Goal: Task Accomplishment & Management: Complete application form

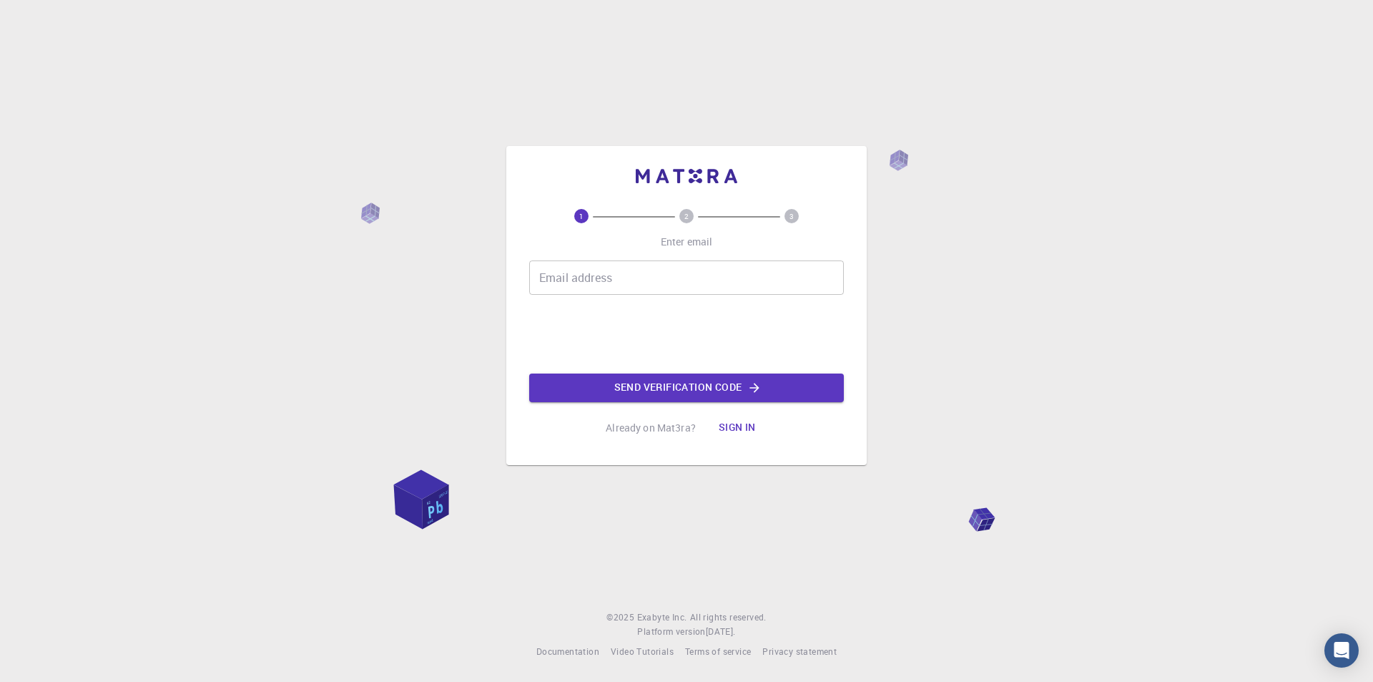
drag, startPoint x: 0, startPoint y: 0, endPoint x: 604, endPoint y: 283, distance: 667.6
click at [604, 283] on input "Email address" at bounding box center [686, 277] width 315 height 34
type input "[EMAIL_ADDRESS][DOMAIN_NAME]"
click at [705, 391] on button "Send verification code" at bounding box center [686, 387] width 315 height 29
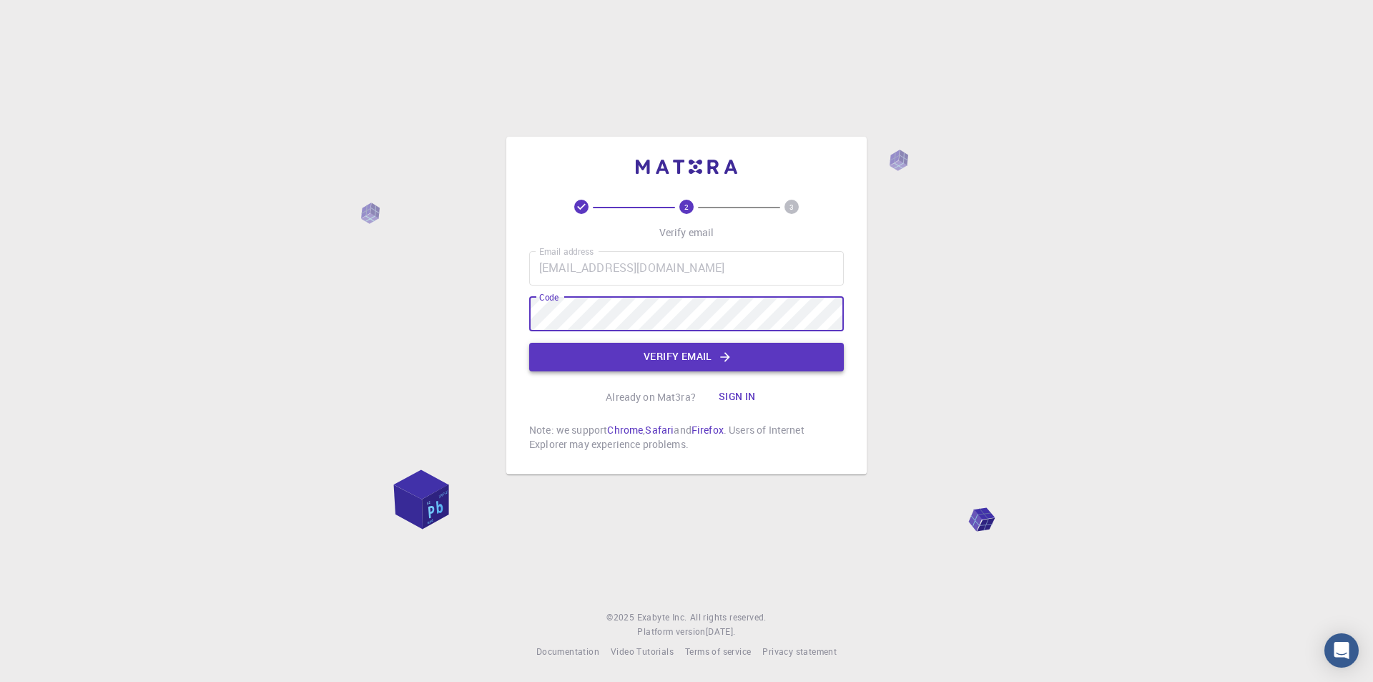
click at [699, 360] on button "Verify email" at bounding box center [686, 357] width 315 height 29
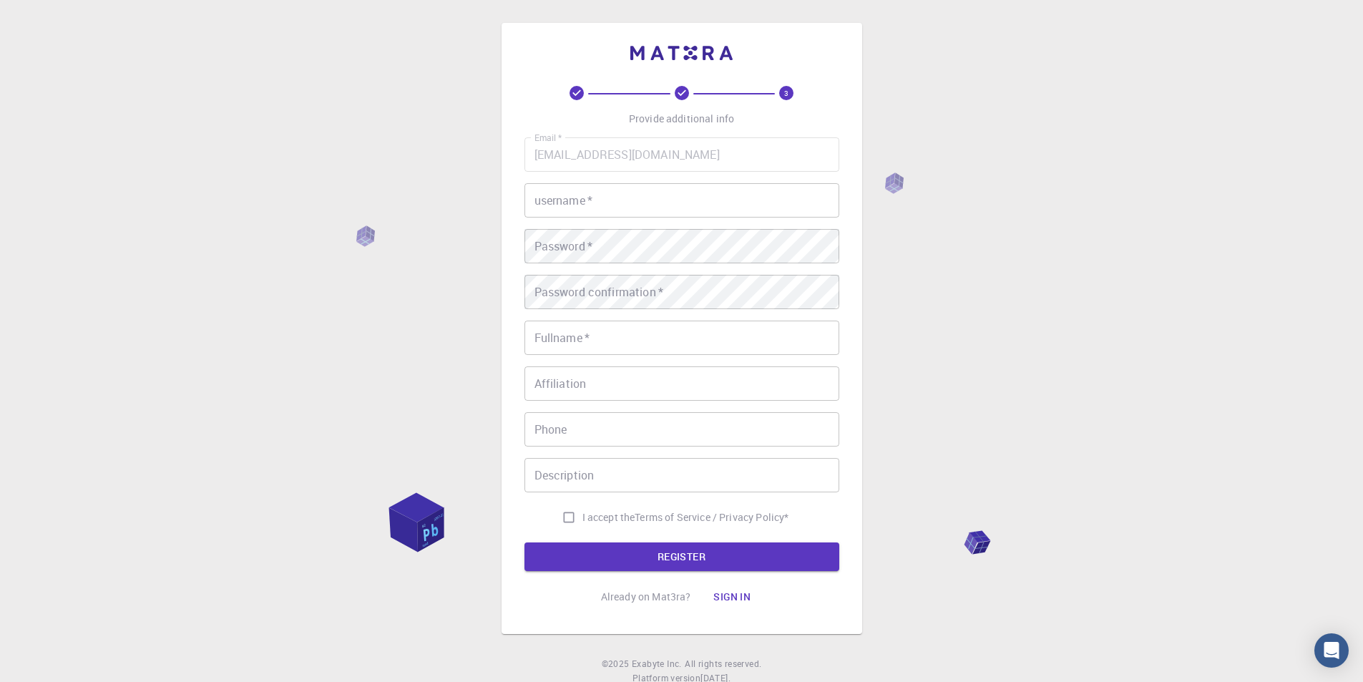
click at [579, 205] on input "username   *" at bounding box center [681, 200] width 315 height 34
type input "Jamil"
click at [550, 243] on div "Password   * Password   *" at bounding box center [681, 246] width 315 height 34
click at [449, 251] on div "3 Provide additional info Email   * [EMAIL_ADDRESS][DOMAIN_NAME] Email   * user…" at bounding box center [681, 364] width 1363 height 728
click at [564, 341] on input "Fullname   *" at bounding box center [681, 337] width 315 height 34
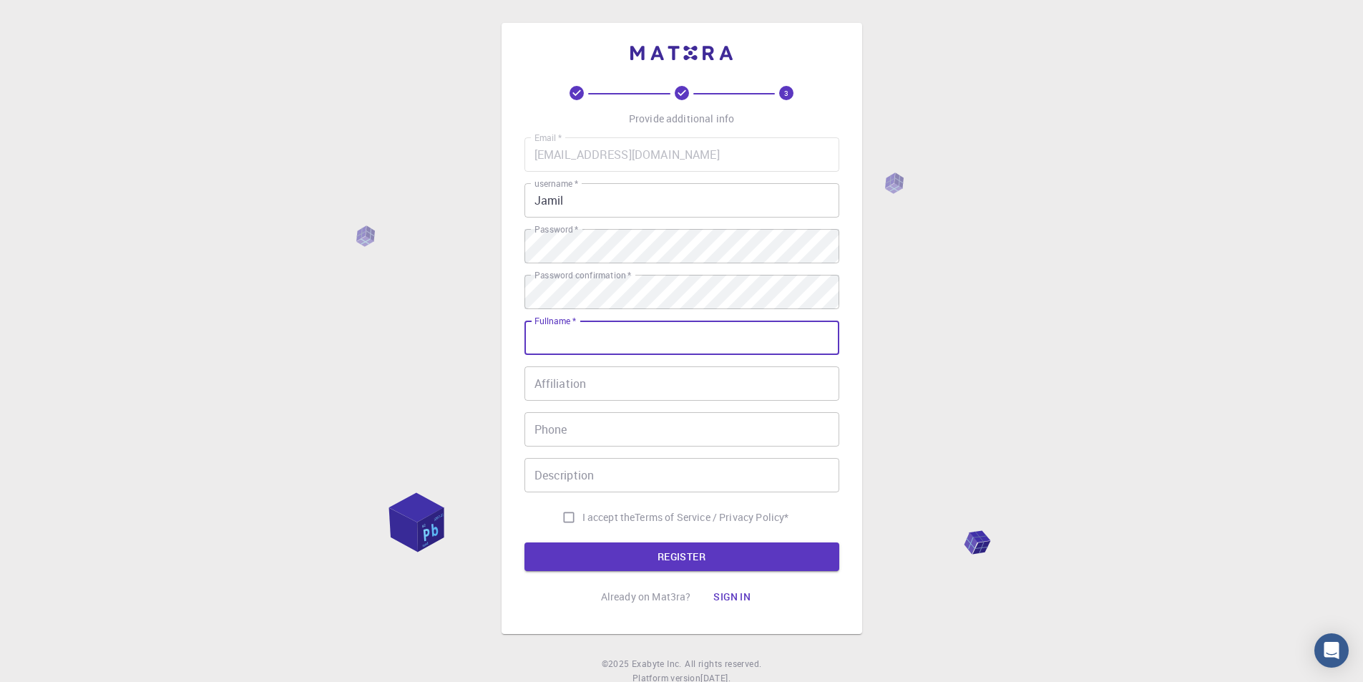
type input "[PERSON_NAME]"
type input "34999188984"
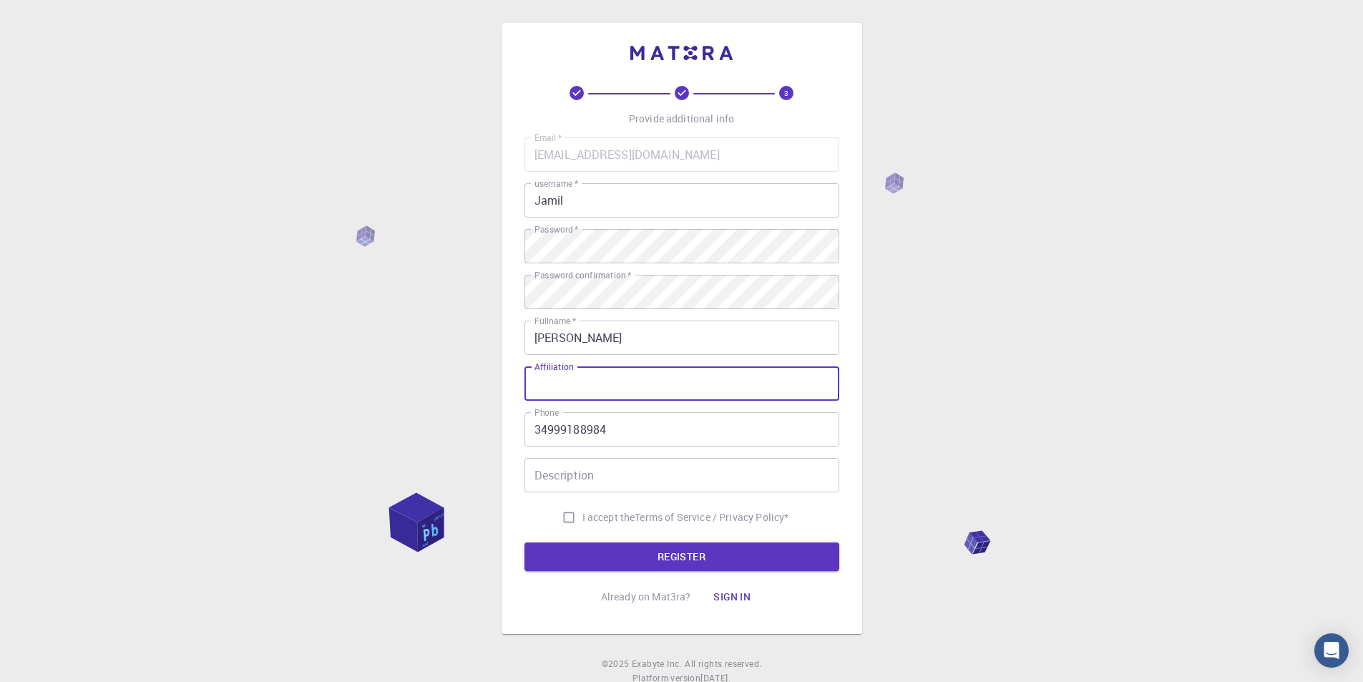
click at [613, 388] on input "Affiliation" at bounding box center [681, 383] width 315 height 34
click at [565, 516] on input "I accept the Terms of Service / Privacy Policy *" at bounding box center [568, 517] width 27 height 27
checkbox input "true"
click at [688, 562] on button "REGISTER" at bounding box center [681, 556] width 315 height 29
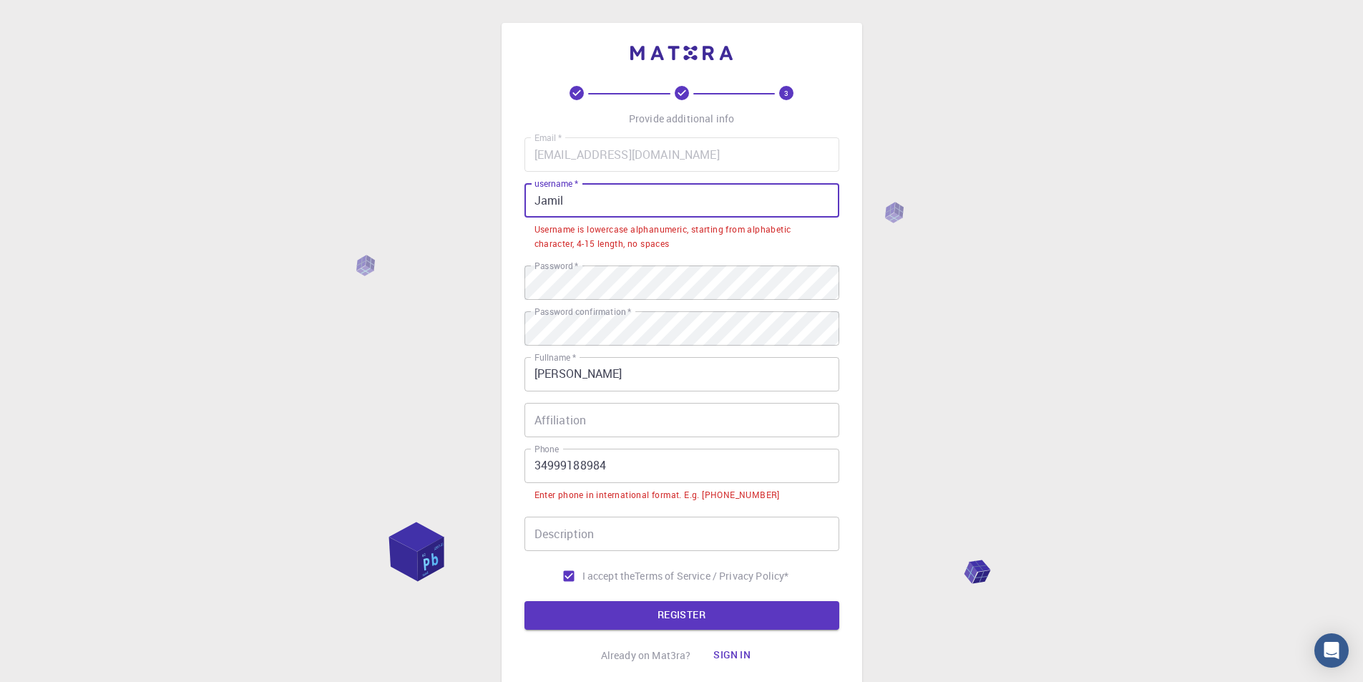
click at [587, 197] on input "Jamil" at bounding box center [681, 200] width 315 height 34
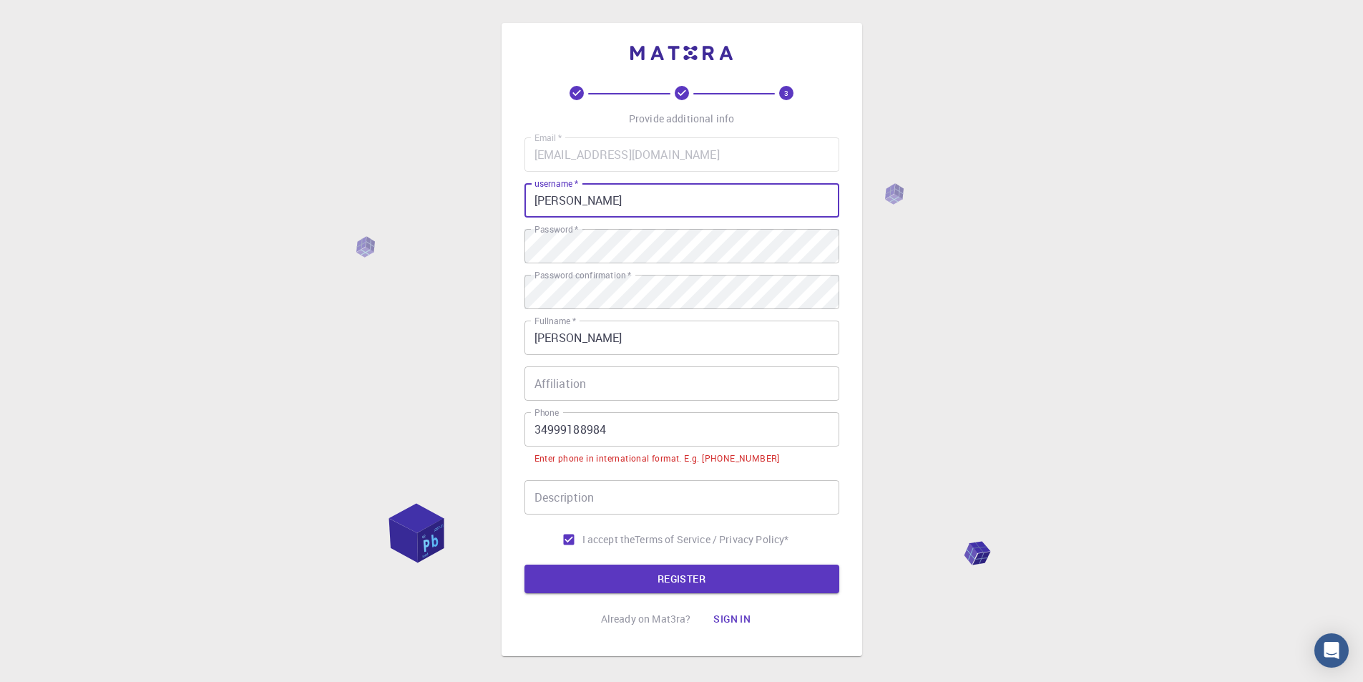
type input "J"
type input "jamilsafatle"
drag, startPoint x: 532, startPoint y: 427, endPoint x: 537, endPoint y: 442, distance: 15.8
click at [532, 427] on input "34999188984" at bounding box center [681, 429] width 315 height 34
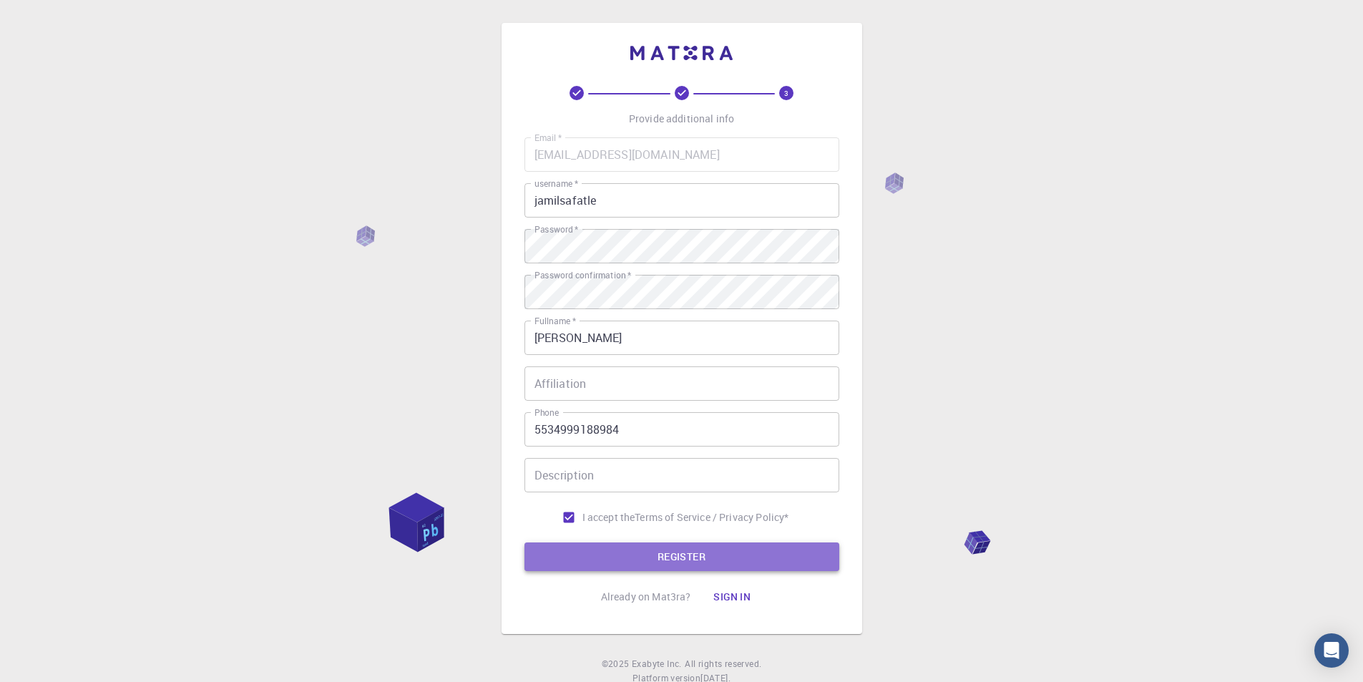
click at [681, 554] on button "REGISTER" at bounding box center [681, 556] width 315 height 29
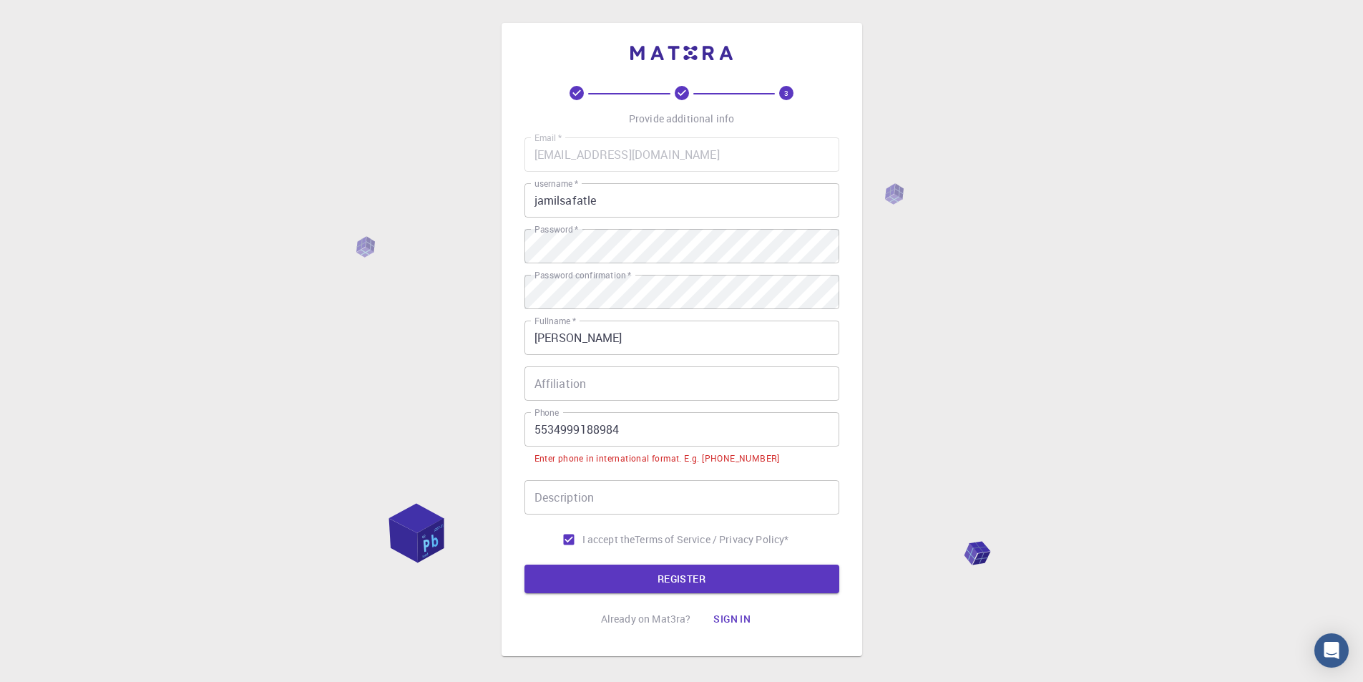
click at [529, 436] on input "5534999188984" at bounding box center [681, 429] width 315 height 34
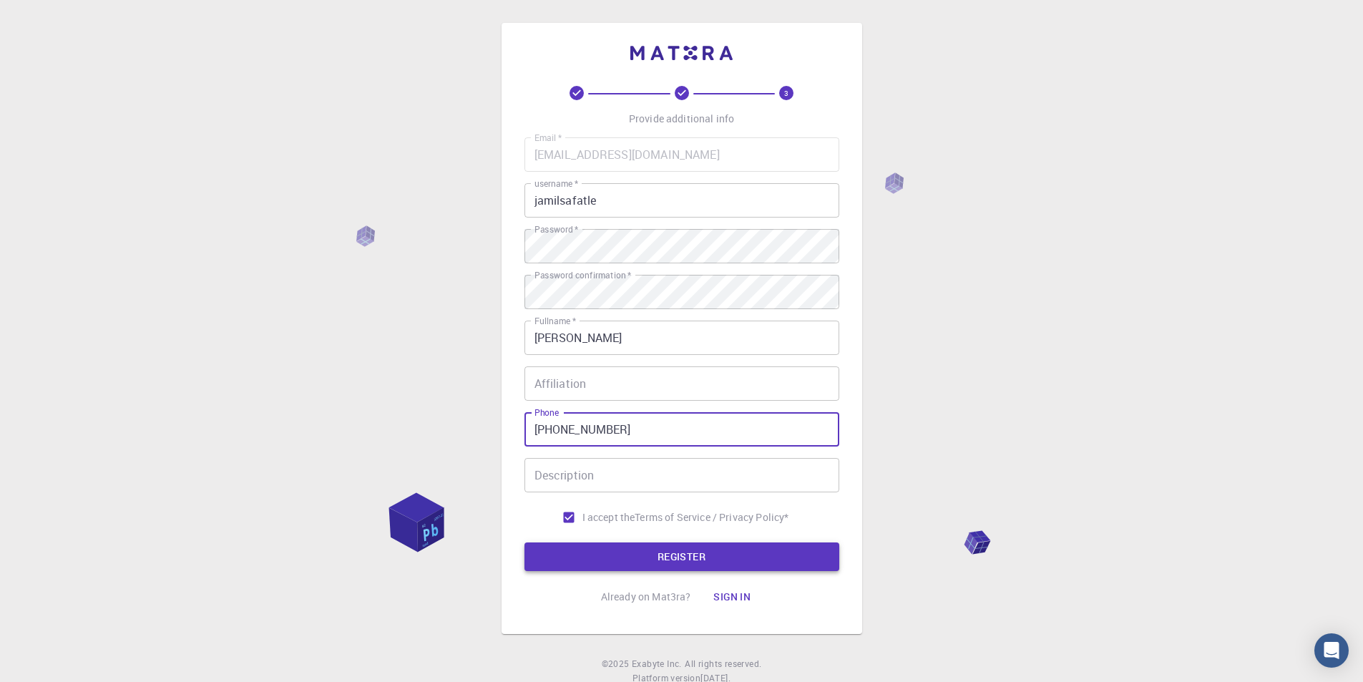
type input "[PHONE_NUMBER]"
click at [673, 556] on button "REGISTER" at bounding box center [681, 556] width 315 height 29
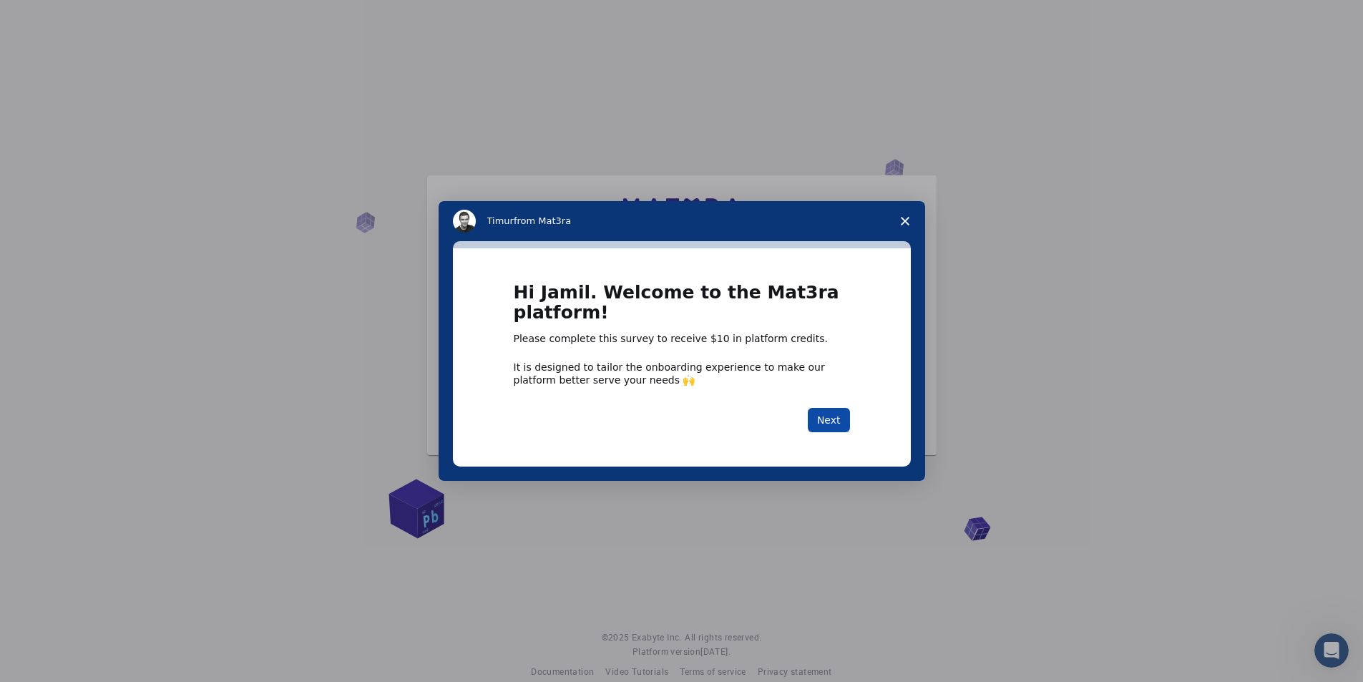
click at [826, 420] on button "Next" at bounding box center [829, 420] width 42 height 24
click at [826, 418] on button "Next" at bounding box center [829, 420] width 42 height 24
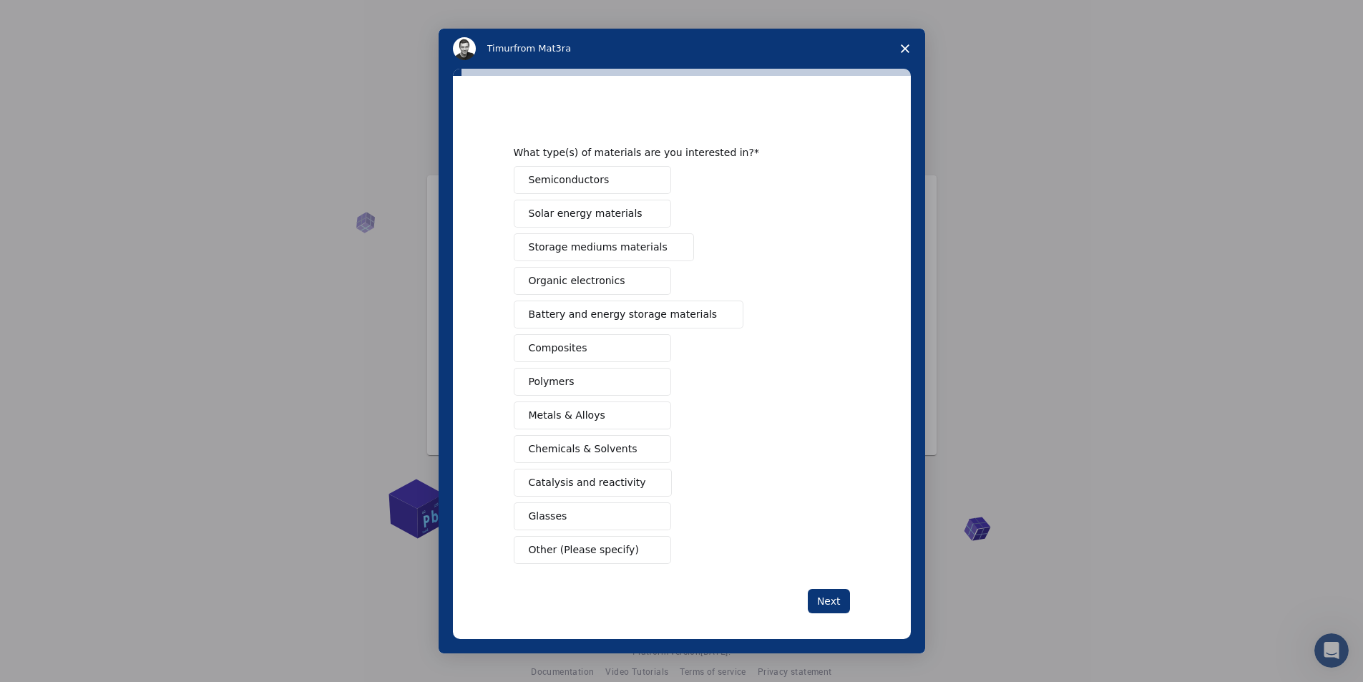
click at [559, 551] on span "Other (Please specify)" at bounding box center [584, 549] width 110 height 15
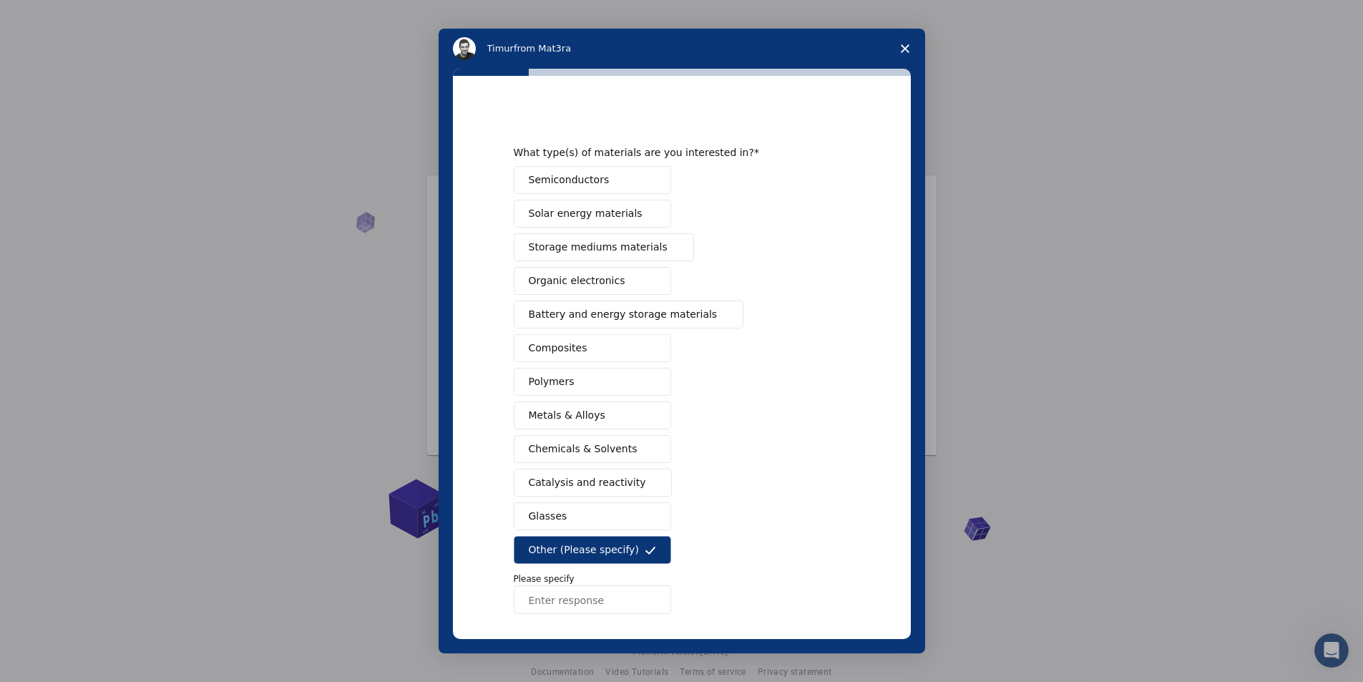
click at [551, 602] on input "Enter response" at bounding box center [592, 599] width 157 height 29
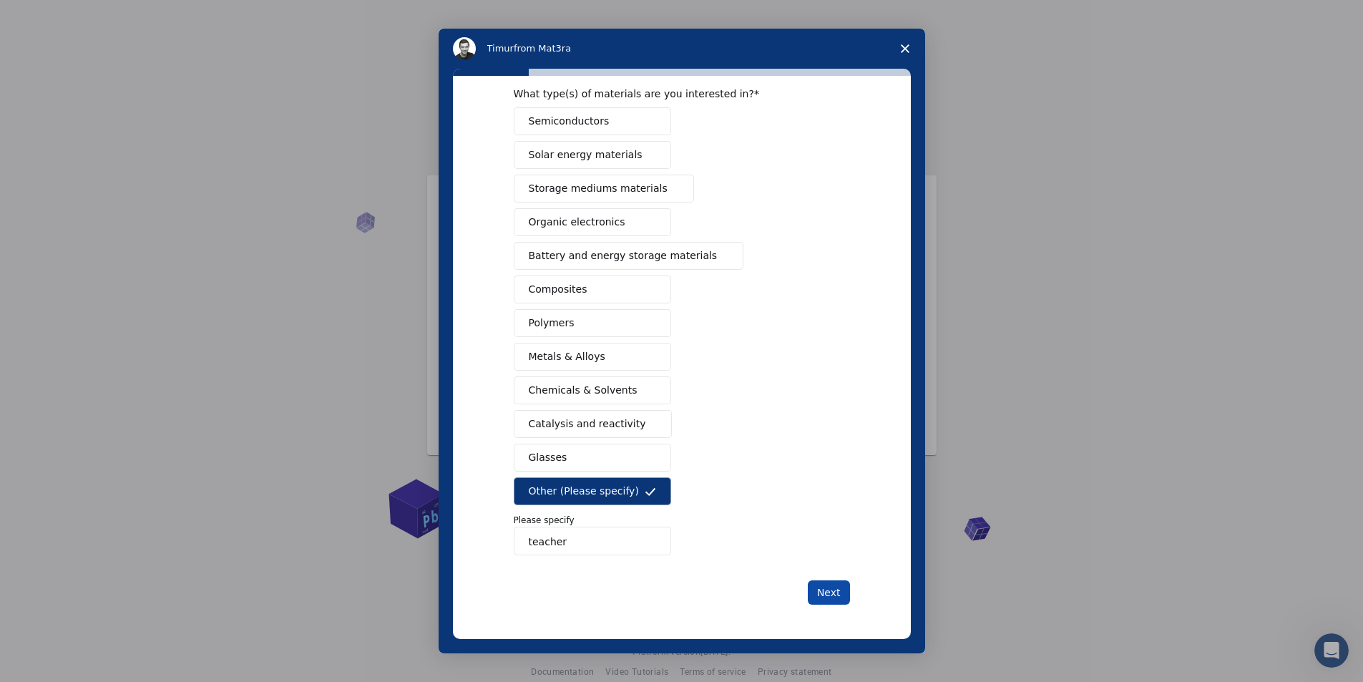
type input "teacher"
click at [825, 589] on button "Next" at bounding box center [829, 592] width 42 height 24
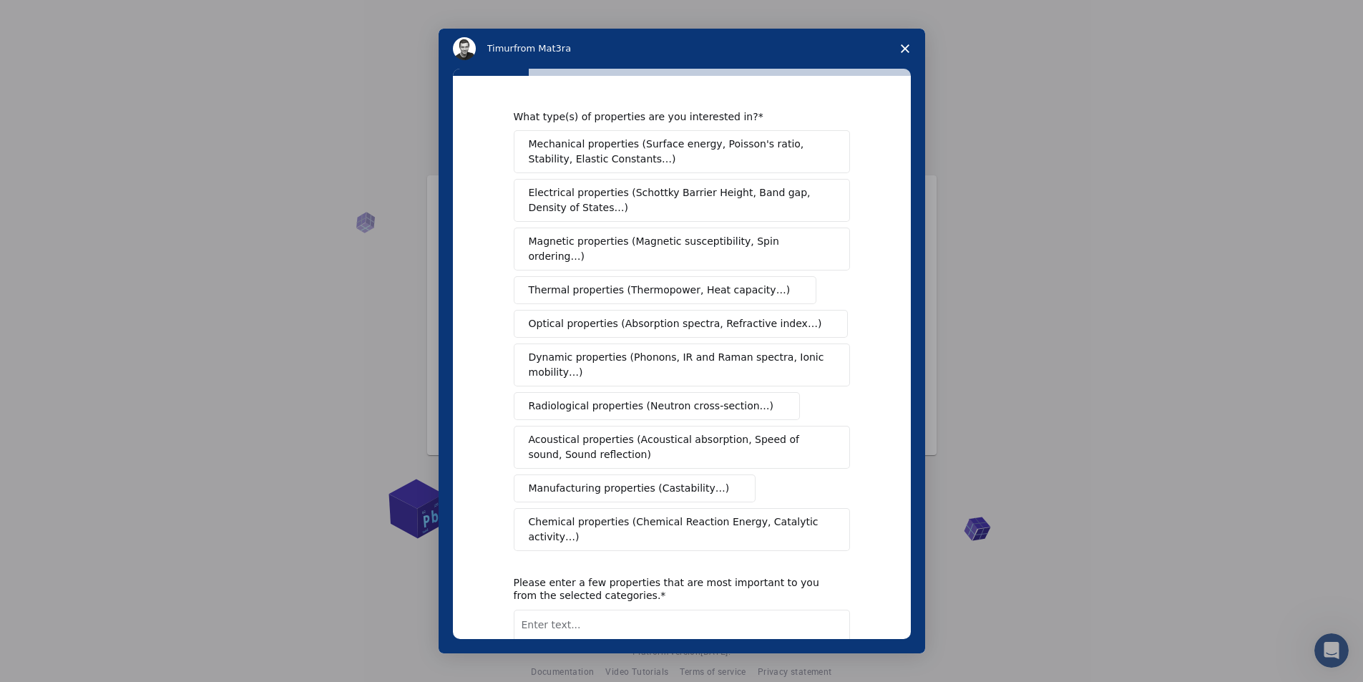
click at [655, 514] on span "Chemical properties (Chemical Reaction Energy, Catalytic activity…)" at bounding box center [677, 529] width 296 height 30
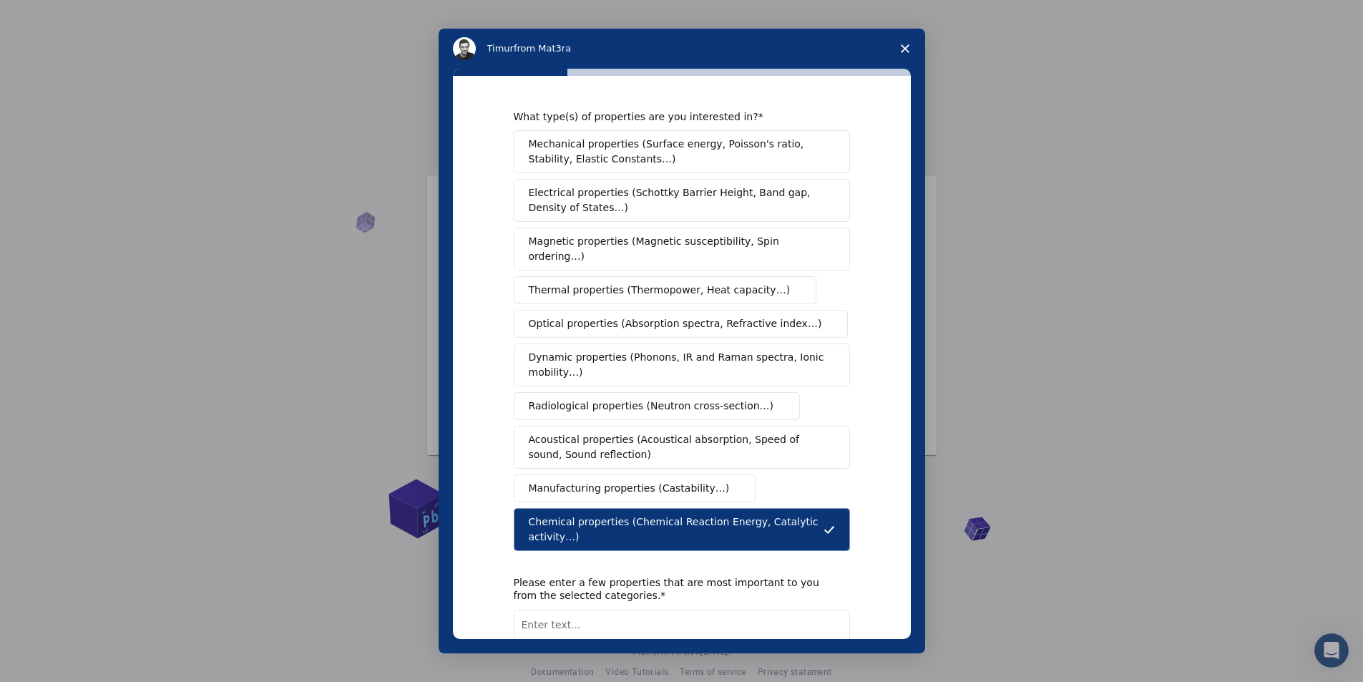
scroll to position [83, 0]
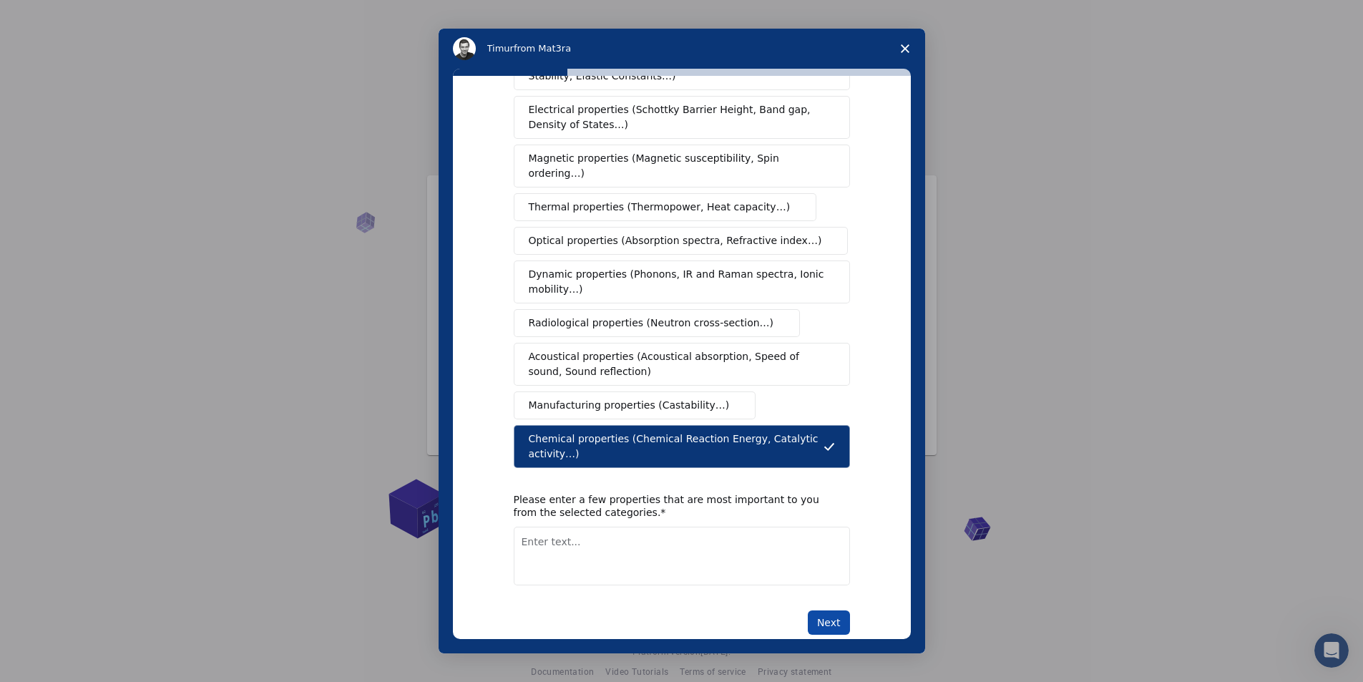
click at [823, 610] on button "Next" at bounding box center [829, 622] width 42 height 24
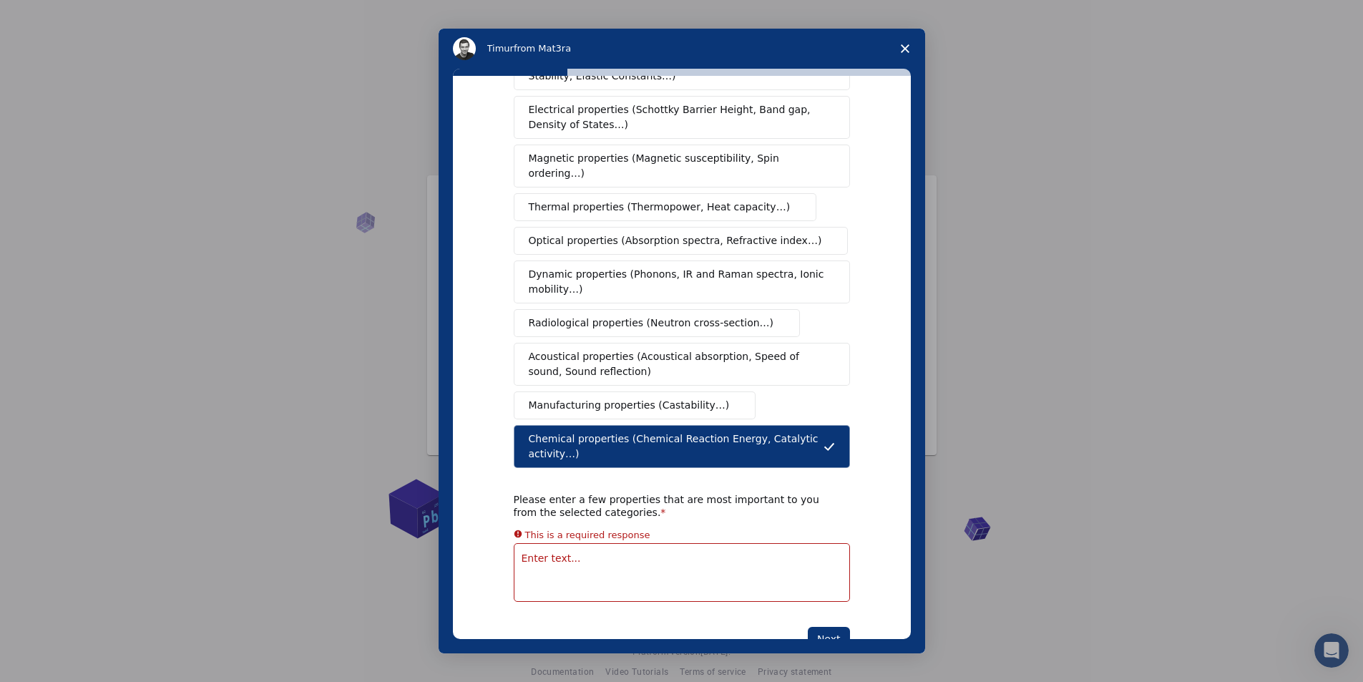
click at [587, 543] on textarea "Enter text..." at bounding box center [682, 572] width 336 height 59
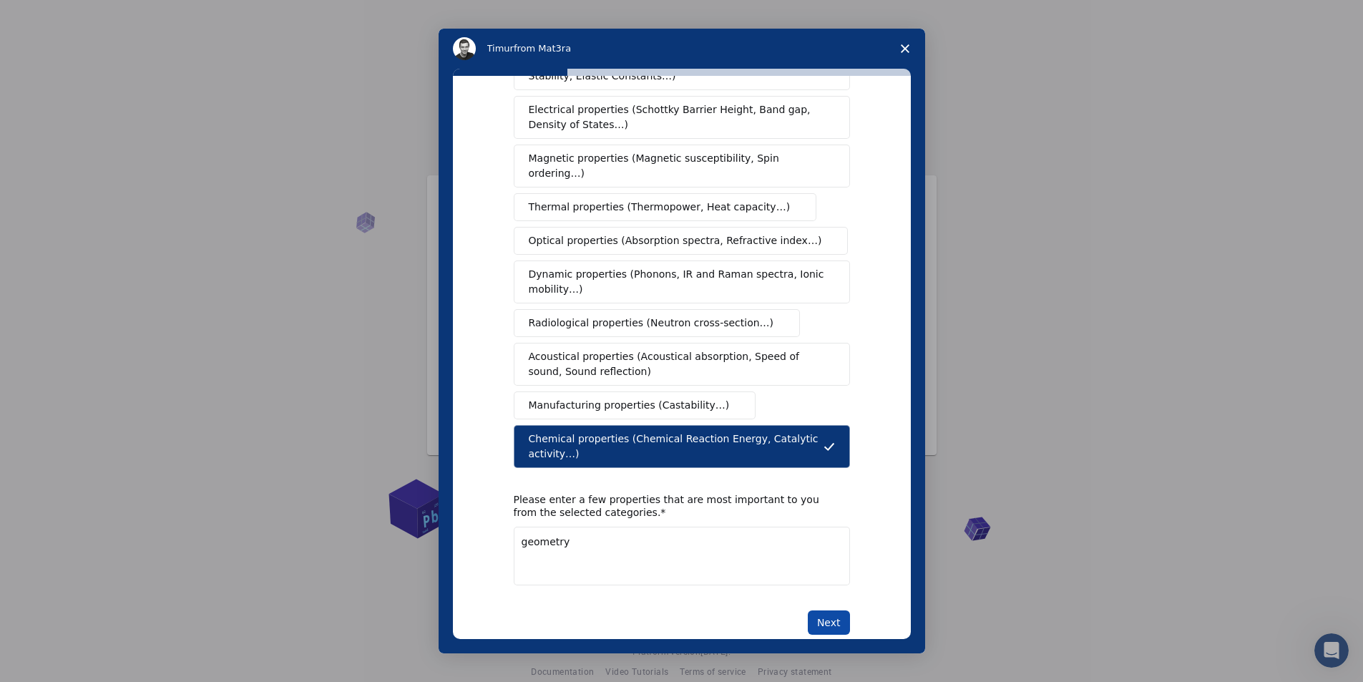
type textarea "geometry"
click at [814, 610] on button "Next" at bounding box center [829, 622] width 42 height 24
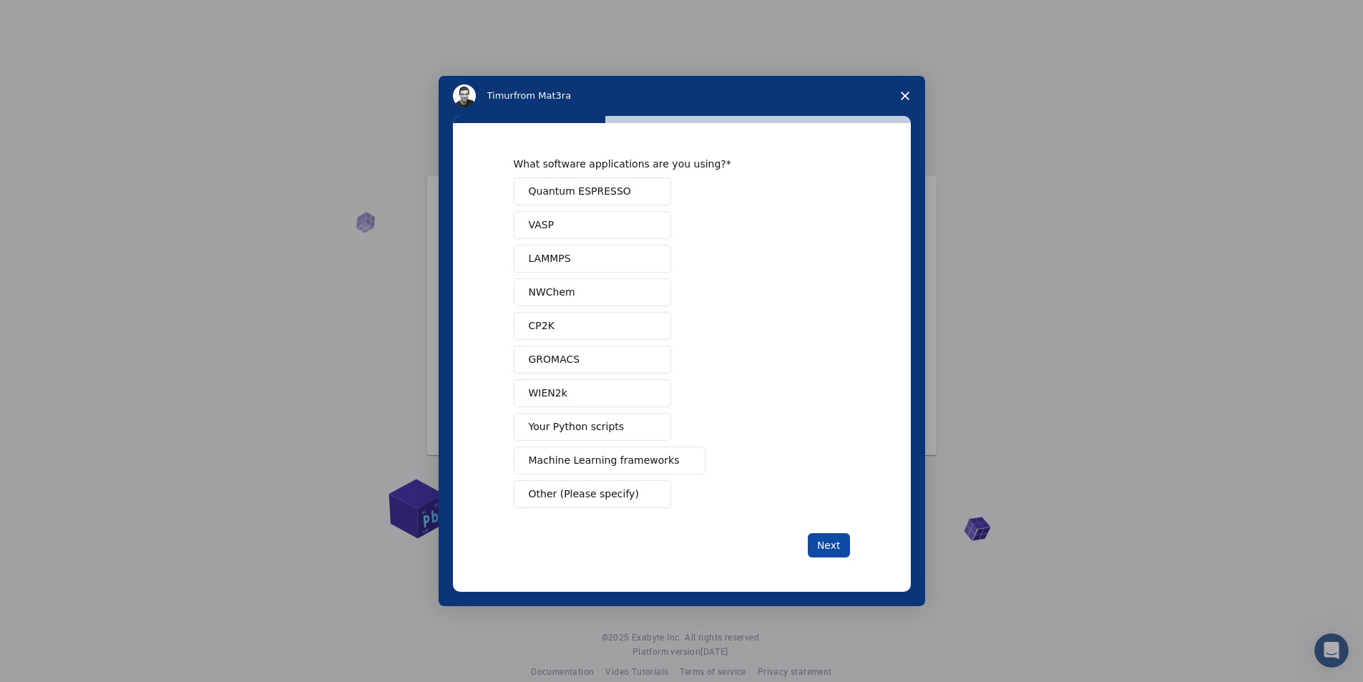
click at [835, 547] on button "Next" at bounding box center [829, 545] width 42 height 24
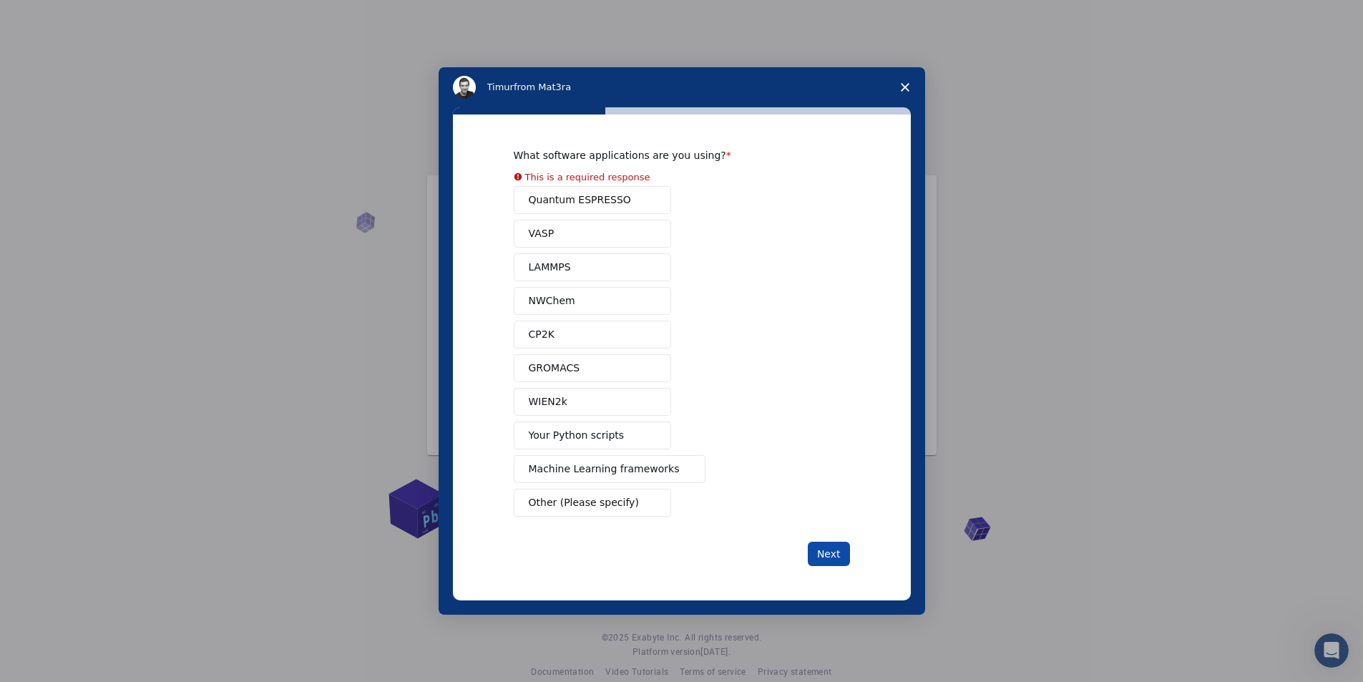
click at [835, 547] on button "Next" at bounding box center [829, 554] width 42 height 24
click at [567, 231] on button "VASP" at bounding box center [592, 234] width 157 height 28
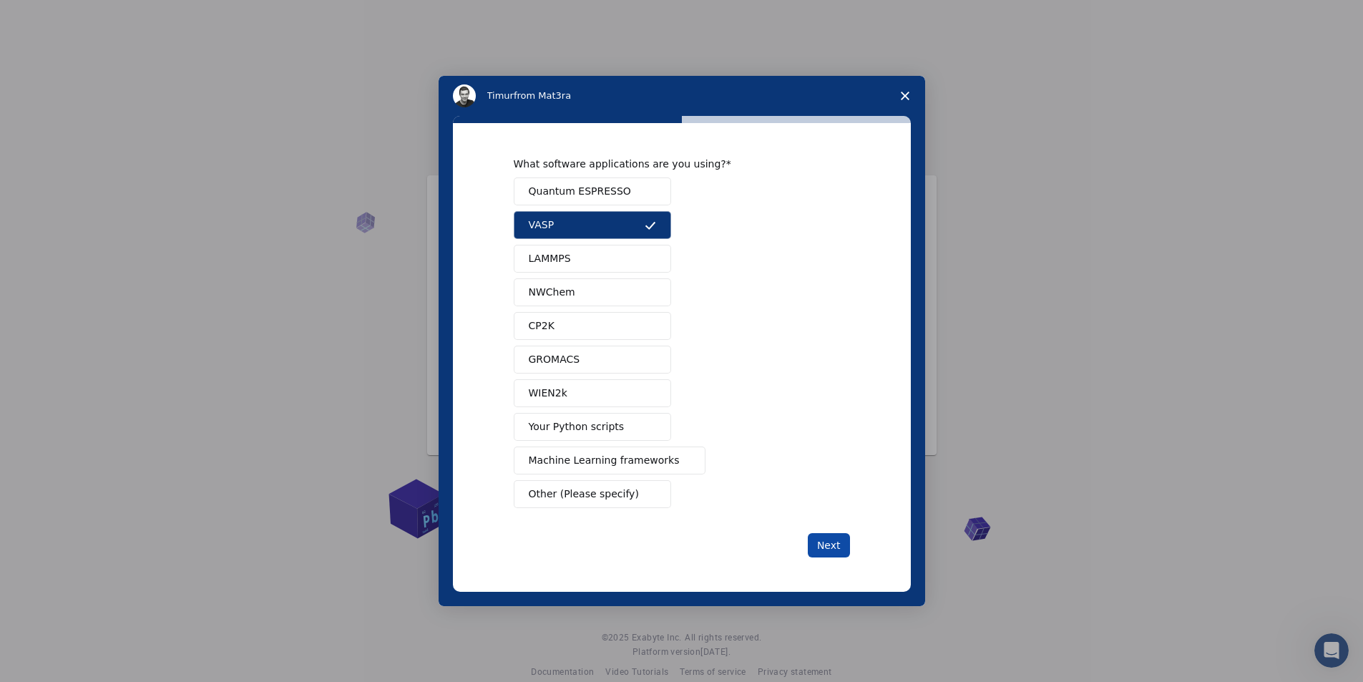
click at [828, 544] on button "Next" at bounding box center [829, 545] width 42 height 24
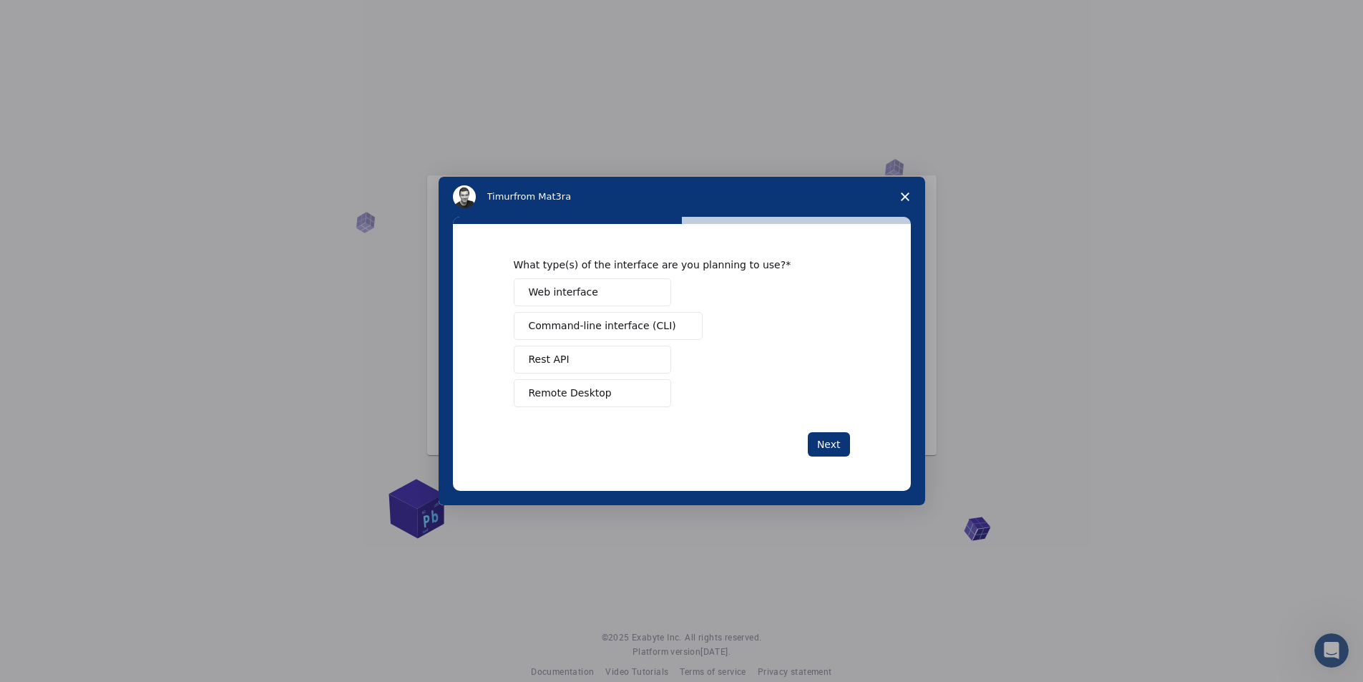
click at [569, 290] on span "Web interface" at bounding box center [563, 292] width 69 height 15
click at [832, 443] on button "Next" at bounding box center [829, 444] width 42 height 24
click at [832, 442] on button "Next" at bounding box center [829, 444] width 42 height 24
click at [554, 365] on button "Teach" at bounding box center [592, 360] width 157 height 28
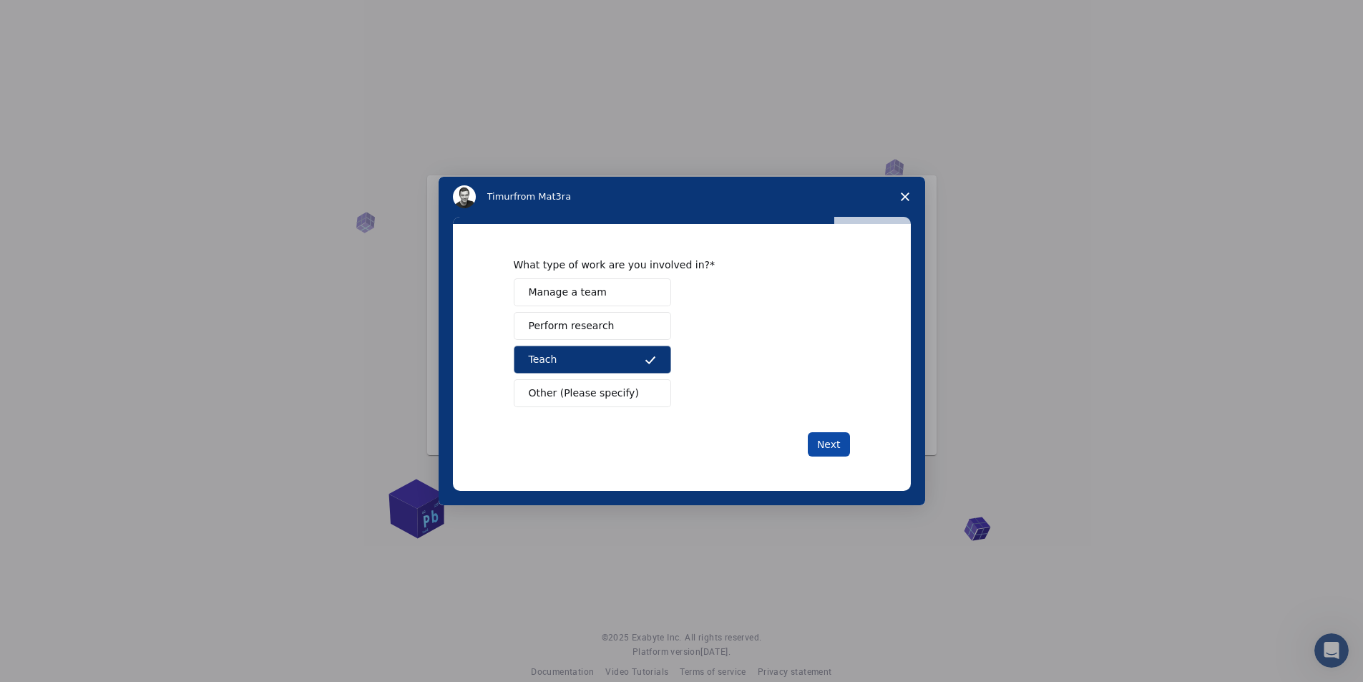
click at [830, 442] on button "Next" at bounding box center [829, 444] width 42 height 24
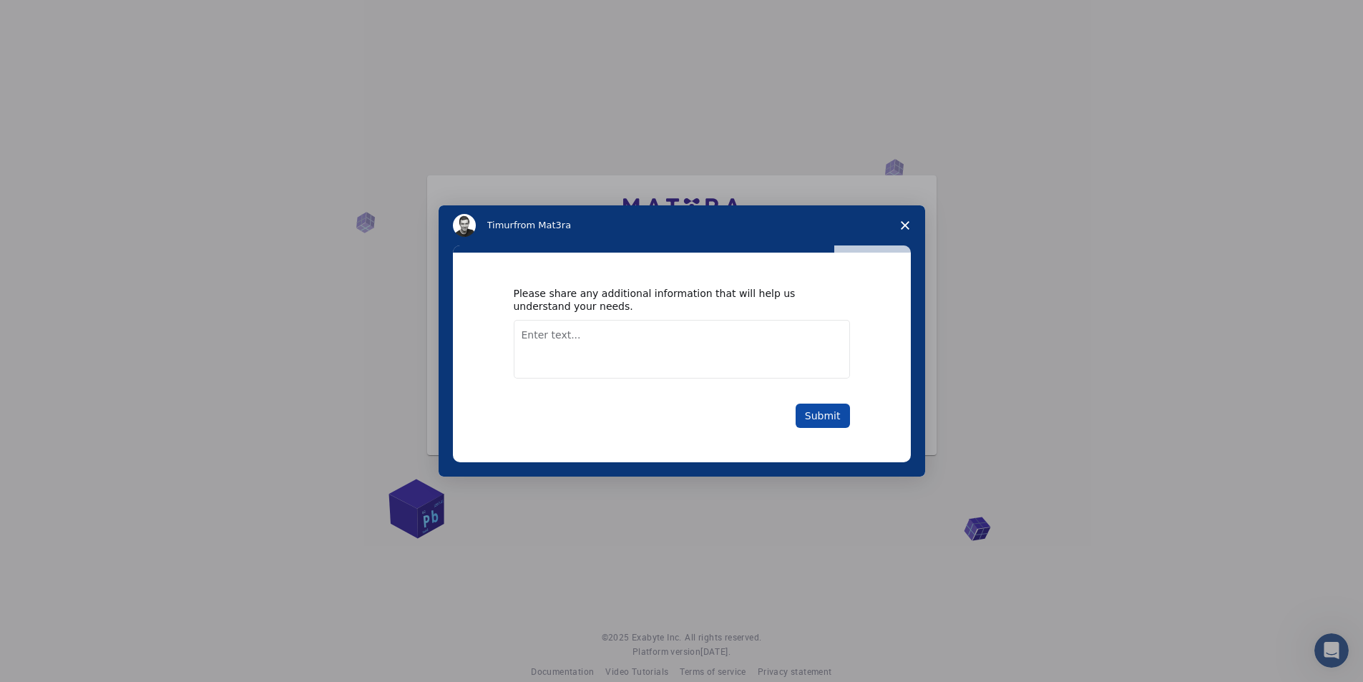
click at [833, 415] on button "Submit" at bounding box center [822, 415] width 54 height 24
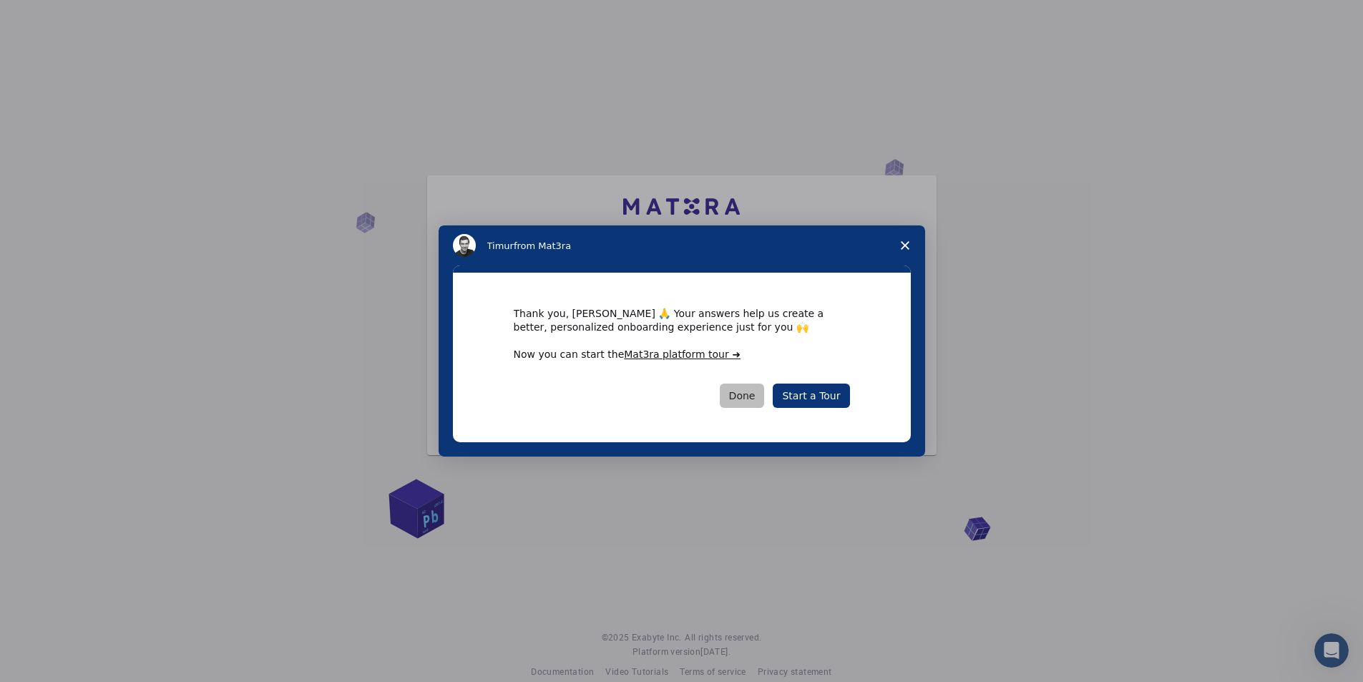
click at [746, 393] on button "Done" at bounding box center [742, 395] width 45 height 24
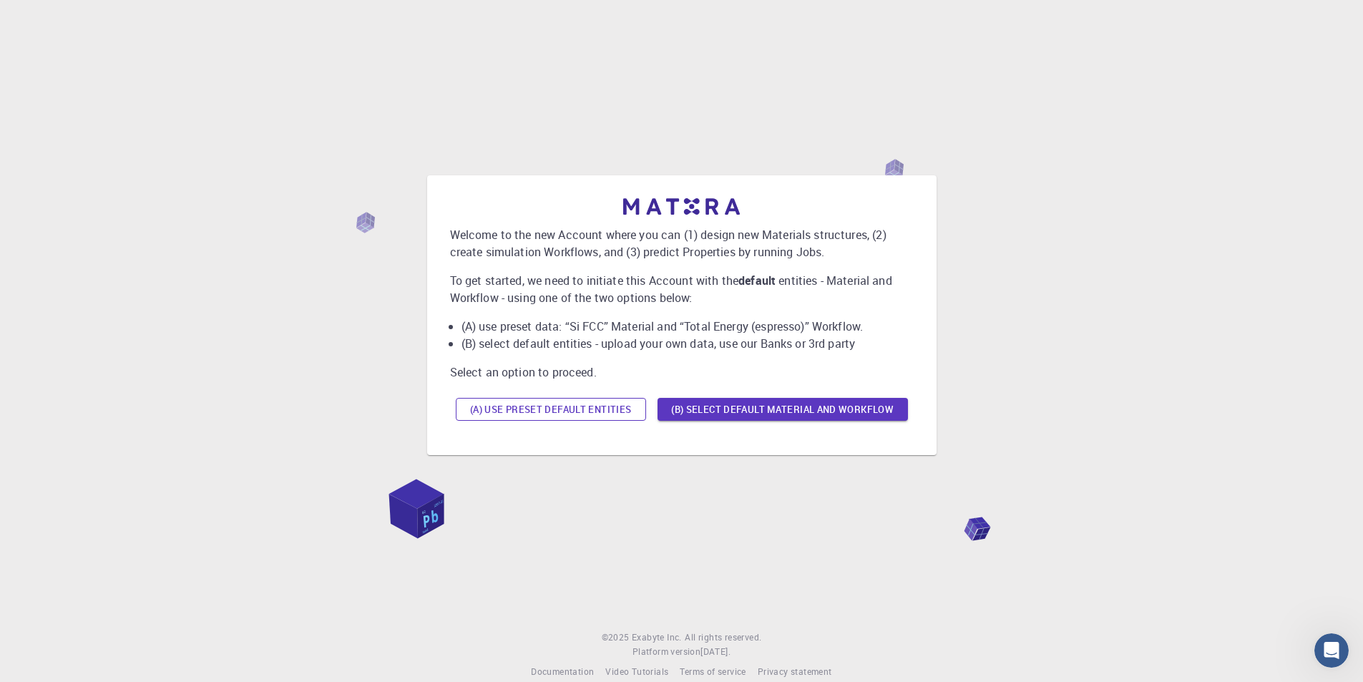
click at [554, 410] on button "(A) Use preset default entities" at bounding box center [551, 409] width 190 height 23
